Goal: Navigation & Orientation: Find specific page/section

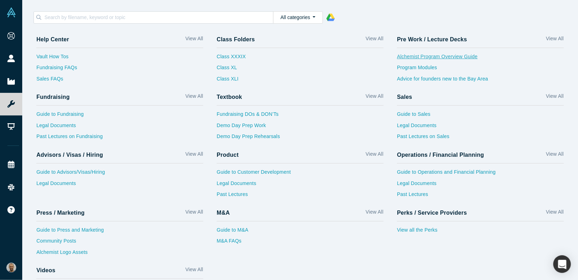
click at [425, 57] on link "Alchemist Program Overview Guide" at bounding box center [480, 58] width 167 height 11
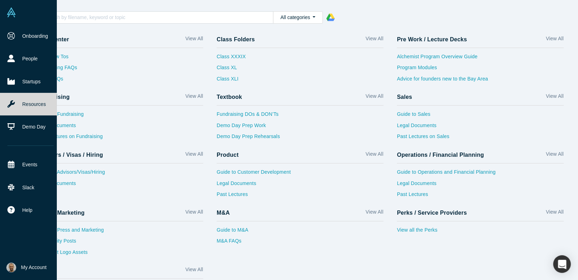
click at [32, 268] on span "My Account" at bounding box center [33, 266] width 25 height 7
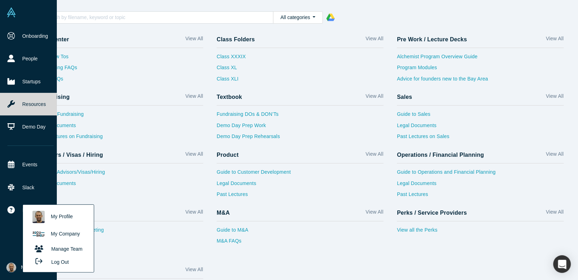
click at [66, 260] on button "Log Out" at bounding box center [50, 261] width 42 height 13
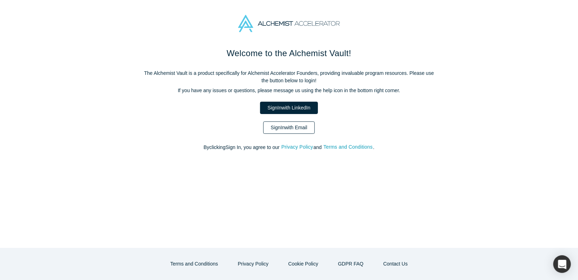
click at [292, 127] on link "Sign In with Email" at bounding box center [288, 127] width 51 height 12
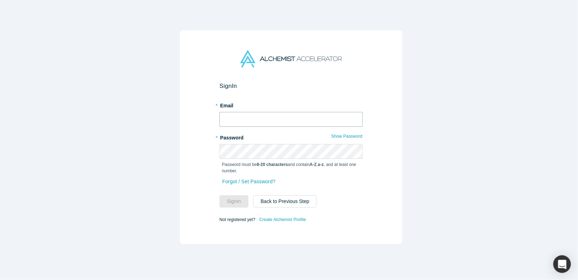
type input "[EMAIL_ADDRESS][DOMAIN_NAME]"
click at [273, 119] on input "[EMAIL_ADDRESS][DOMAIN_NAME]" at bounding box center [290, 119] width 143 height 15
click at [238, 198] on button "Sign In" at bounding box center [233, 201] width 29 height 12
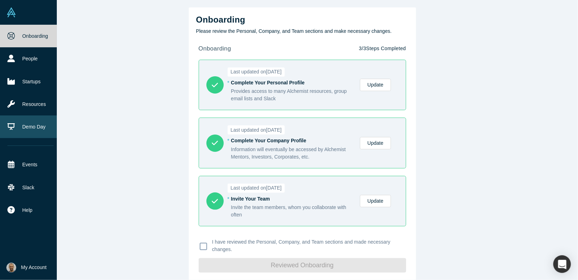
drag, startPoint x: 24, startPoint y: 132, endPoint x: 25, endPoint y: 129, distance: 3.5
click at [24, 132] on link "Demo Day" at bounding box center [30, 126] width 61 height 23
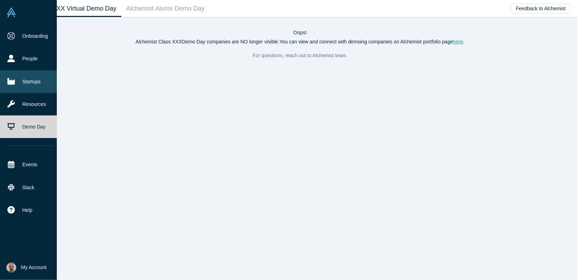
click at [14, 80] on icon at bounding box center [10, 81] width 7 height 6
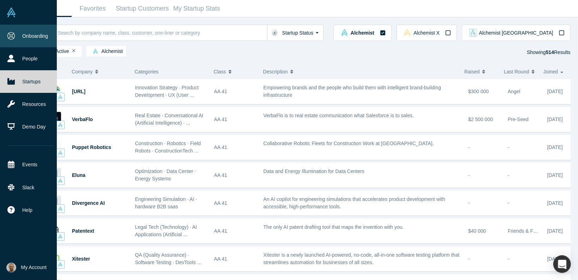
click at [25, 38] on link "Onboarding" at bounding box center [30, 36] width 61 height 23
